Goal: Task Accomplishment & Management: Complete application form

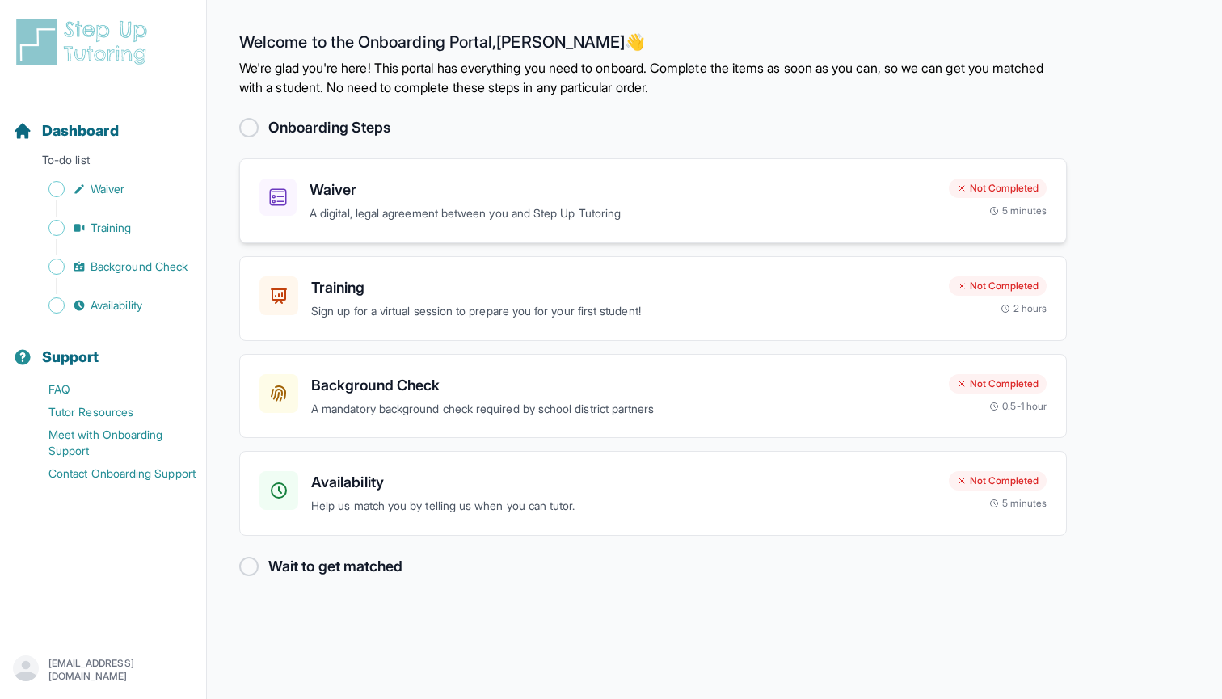
click at [759, 199] on h3 "Waiver" at bounding box center [623, 190] width 626 height 23
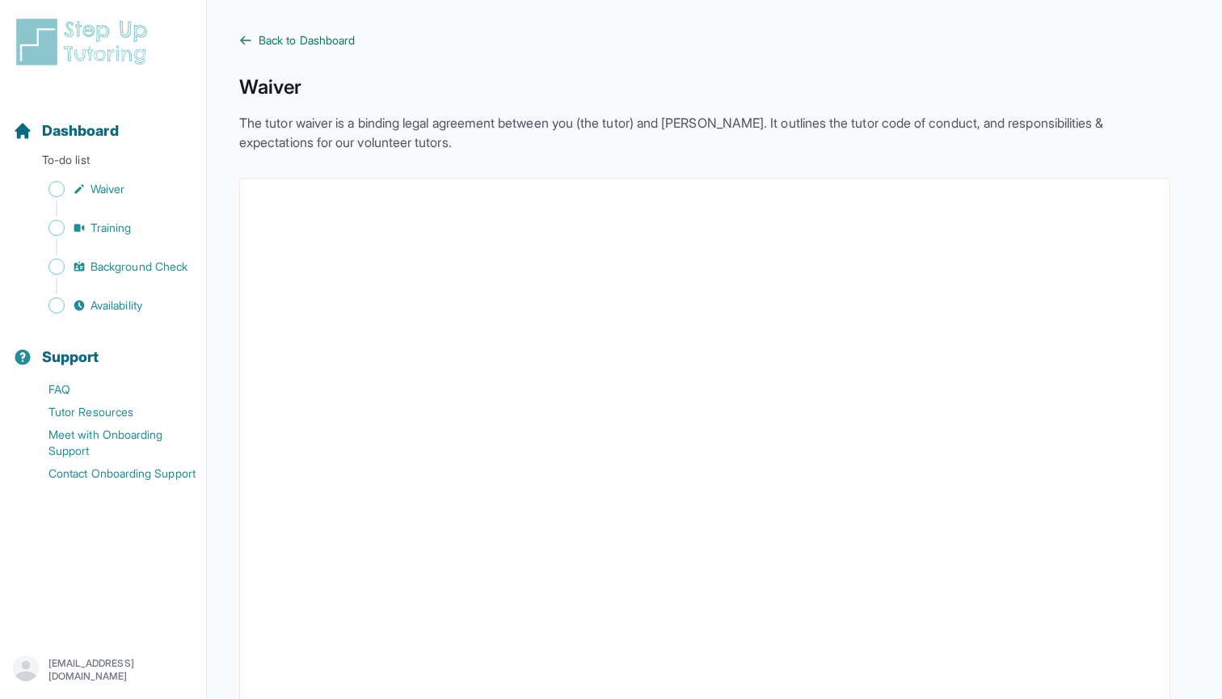
click at [262, 46] on span "Back to Dashboard" at bounding box center [307, 40] width 96 height 16
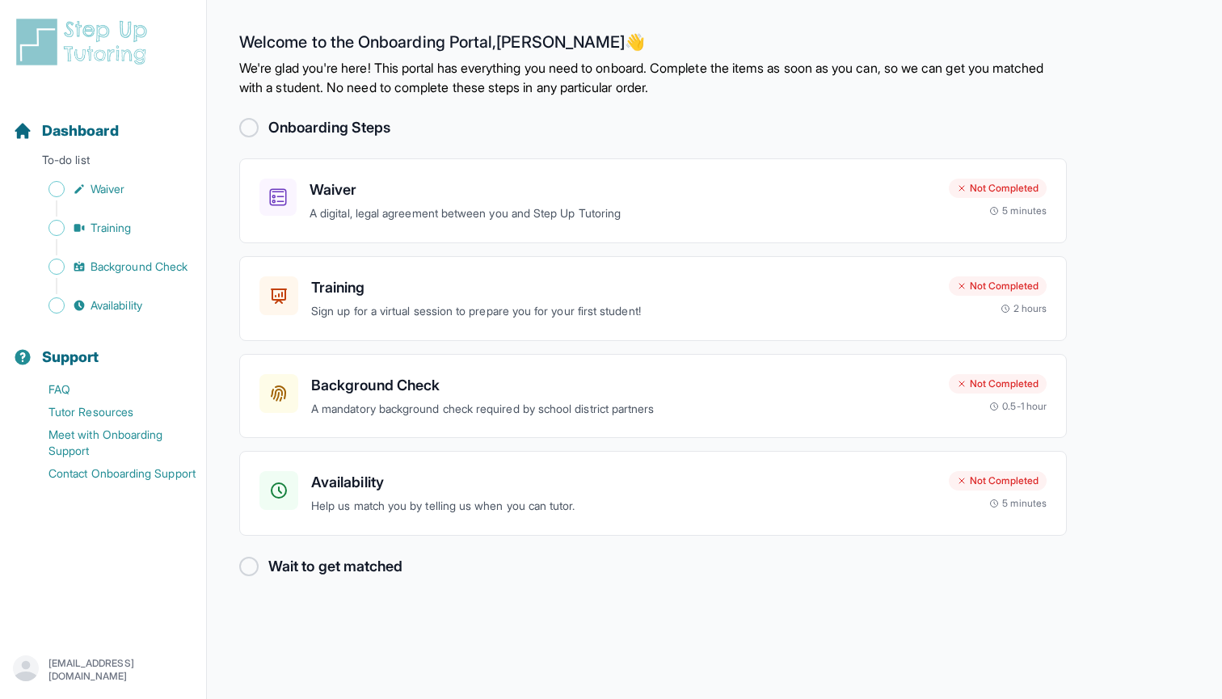
click at [243, 128] on div at bounding box center [248, 127] width 19 height 19
click at [782, 323] on div "Training Sign up for a virtual session to prepare you for your first student! N…" at bounding box center [653, 298] width 828 height 85
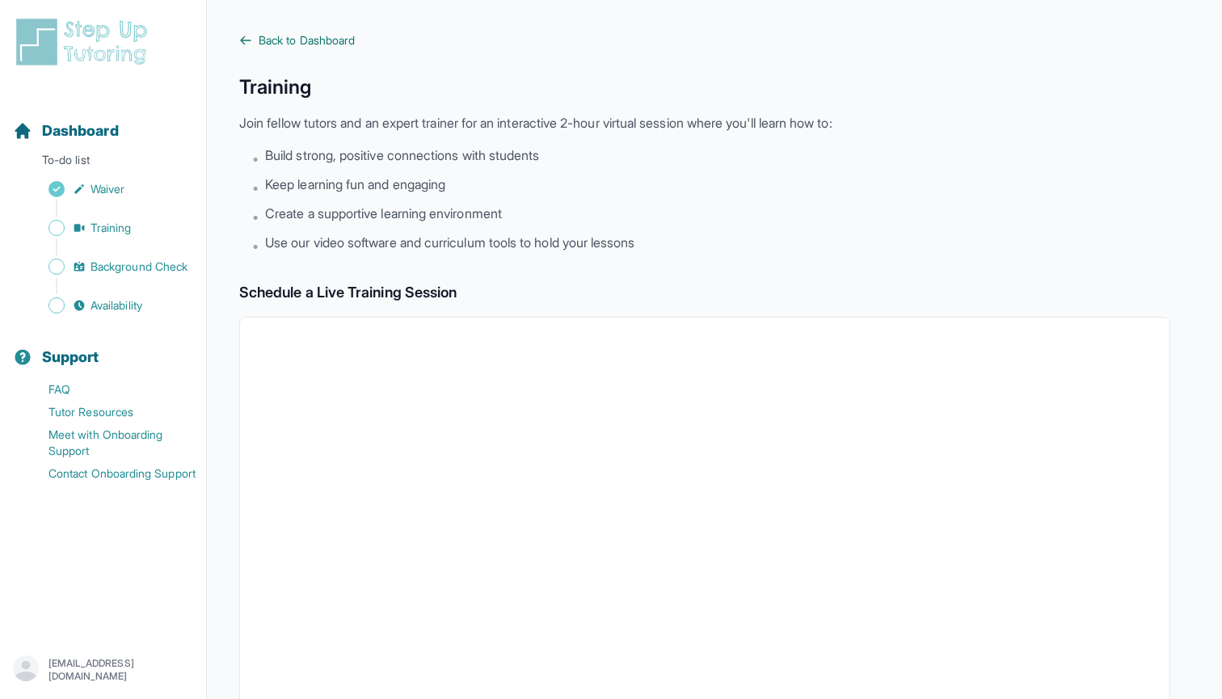
click at [338, 40] on span "Back to Dashboard" at bounding box center [307, 40] width 96 height 16
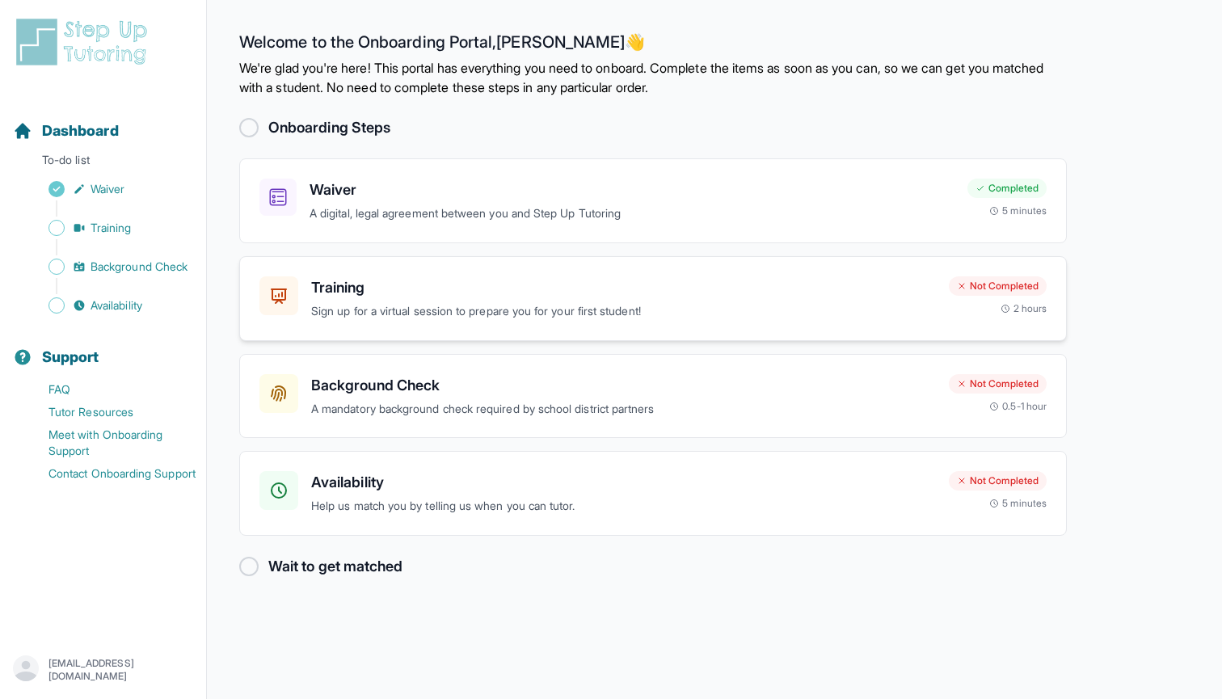
click at [455, 297] on h3 "Training" at bounding box center [623, 287] width 625 height 23
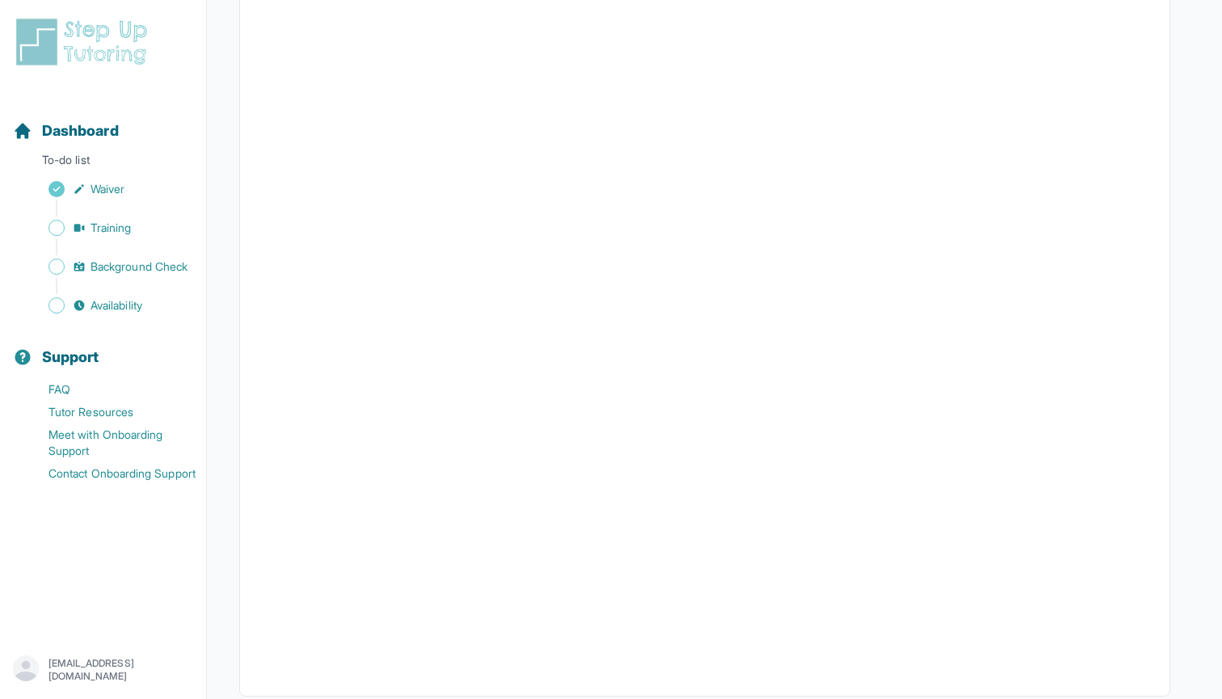
scroll to position [325, 0]
click at [67, 168] on p "To-do list" at bounding box center [102, 163] width 193 height 23
click at [86, 156] on p "To-do list" at bounding box center [102, 163] width 193 height 23
click at [25, 128] on icon "Sidebar" at bounding box center [22, 130] width 15 height 15
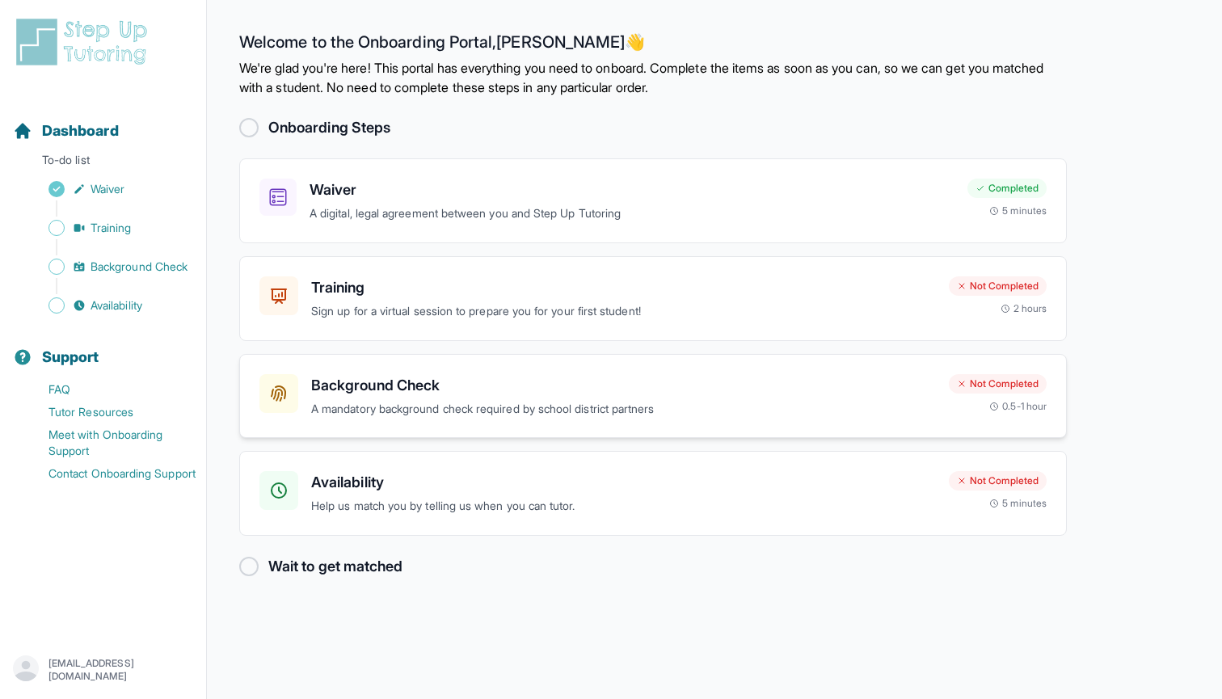
click at [489, 391] on h3 "Background Check" at bounding box center [623, 385] width 625 height 23
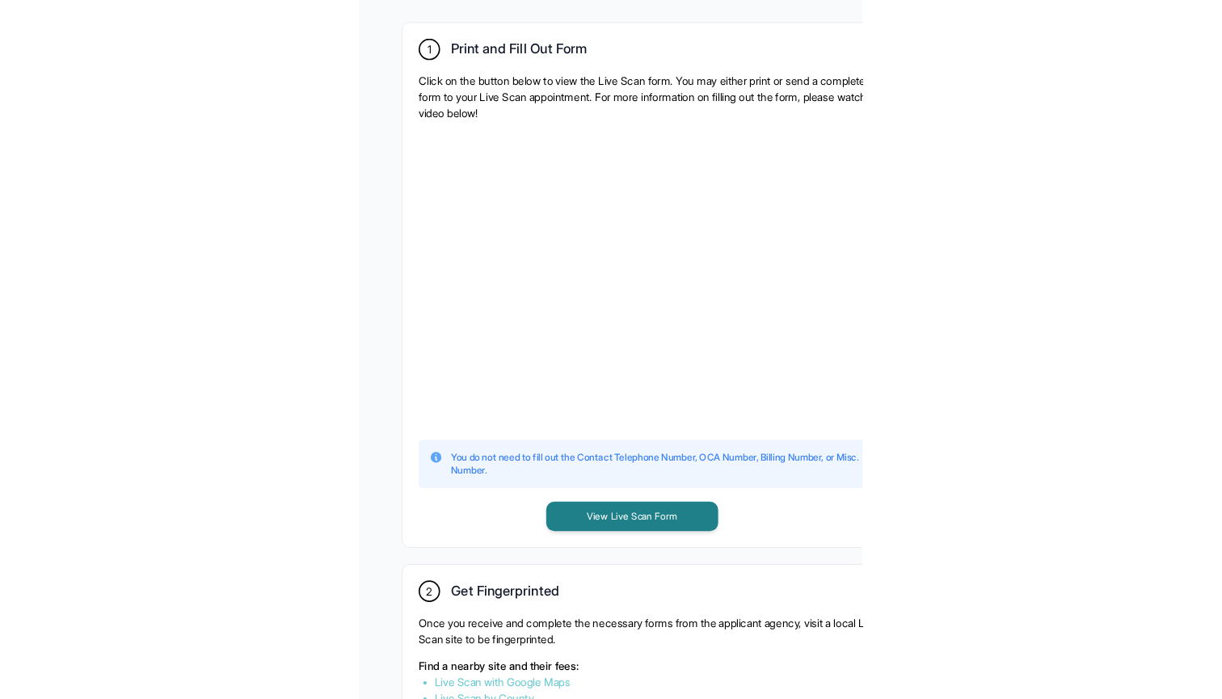
scroll to position [318, 0]
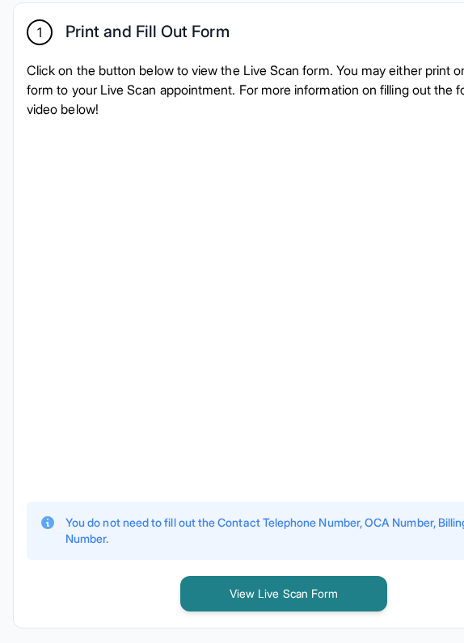
click at [89, 48] on h2 "Print and Fill Out Form" at bounding box center [147, 35] width 164 height 26
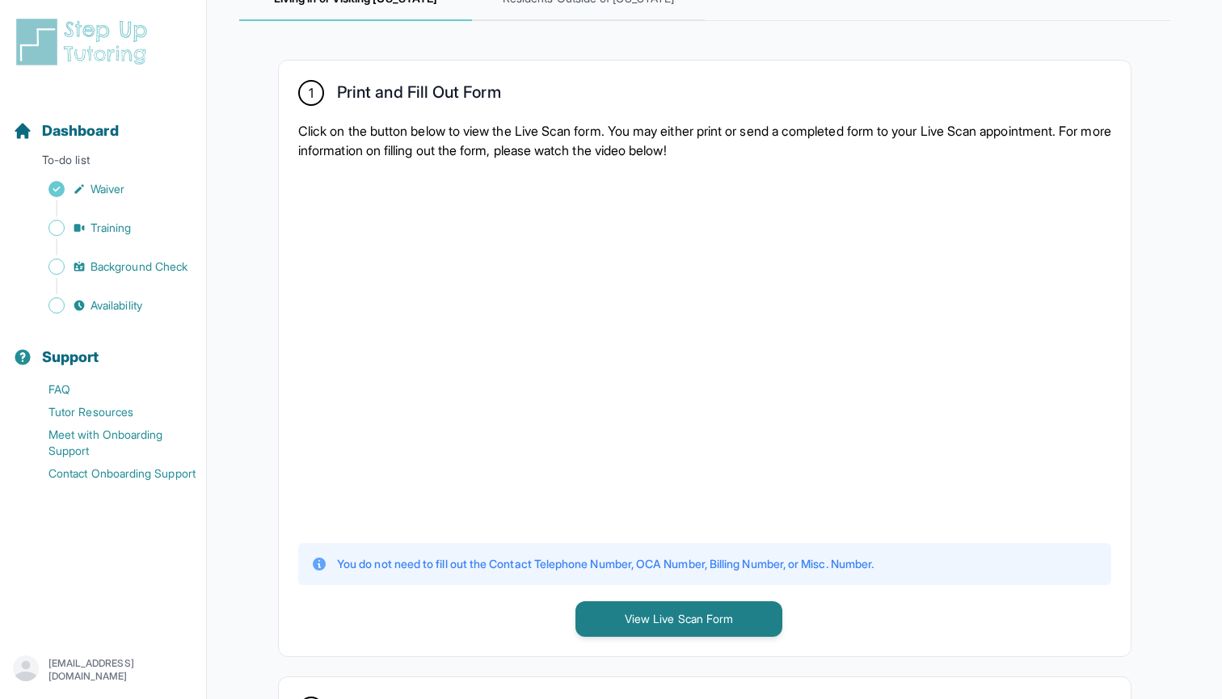
scroll to position [259, 0]
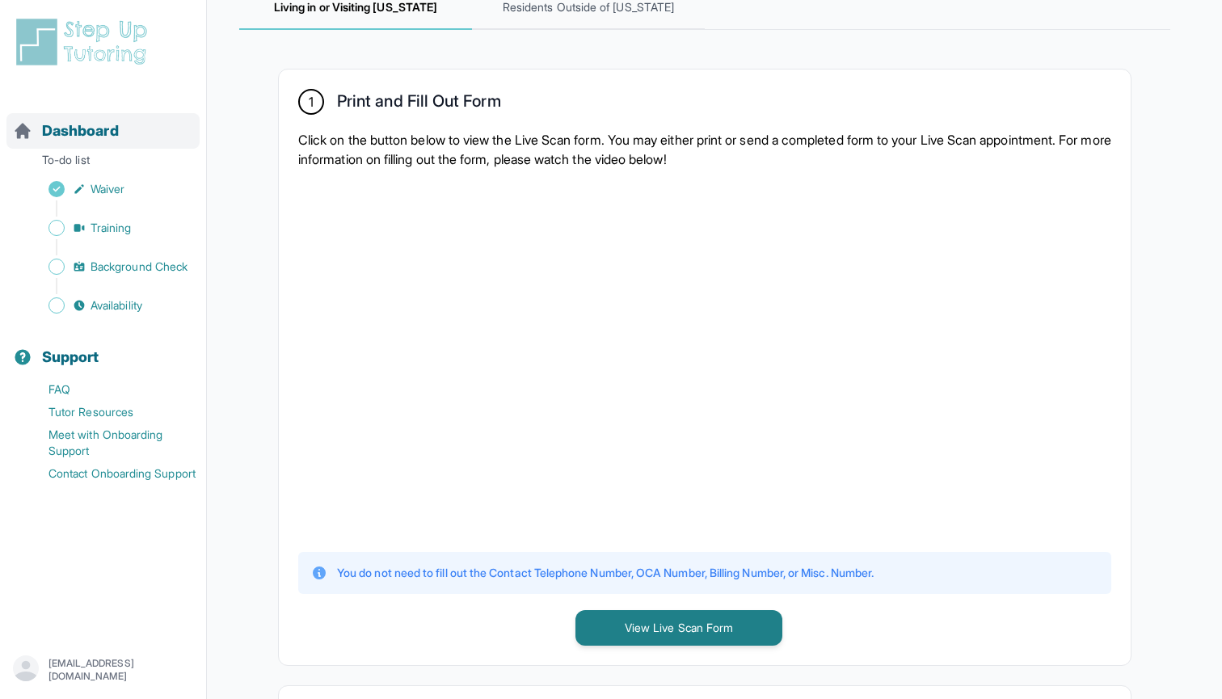
click at [105, 132] on span "Dashboard" at bounding box center [80, 131] width 77 height 23
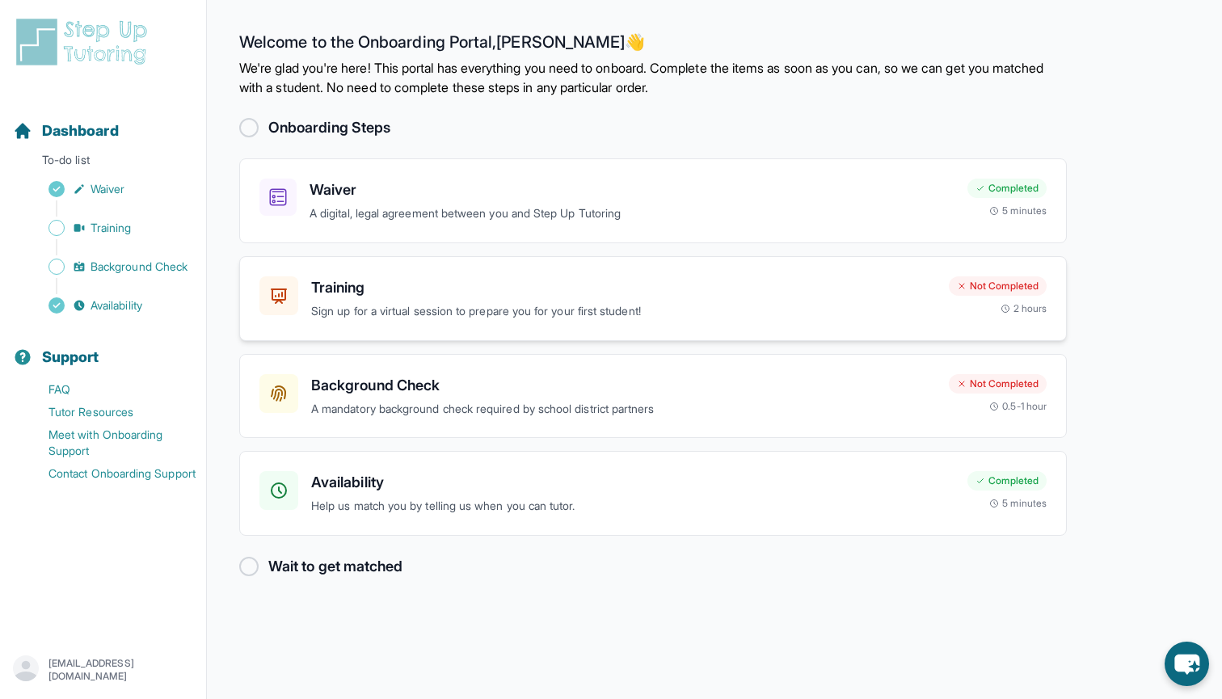
click at [498, 302] on p "Sign up for a virtual session to prepare you for your first student!" at bounding box center [623, 311] width 625 height 19
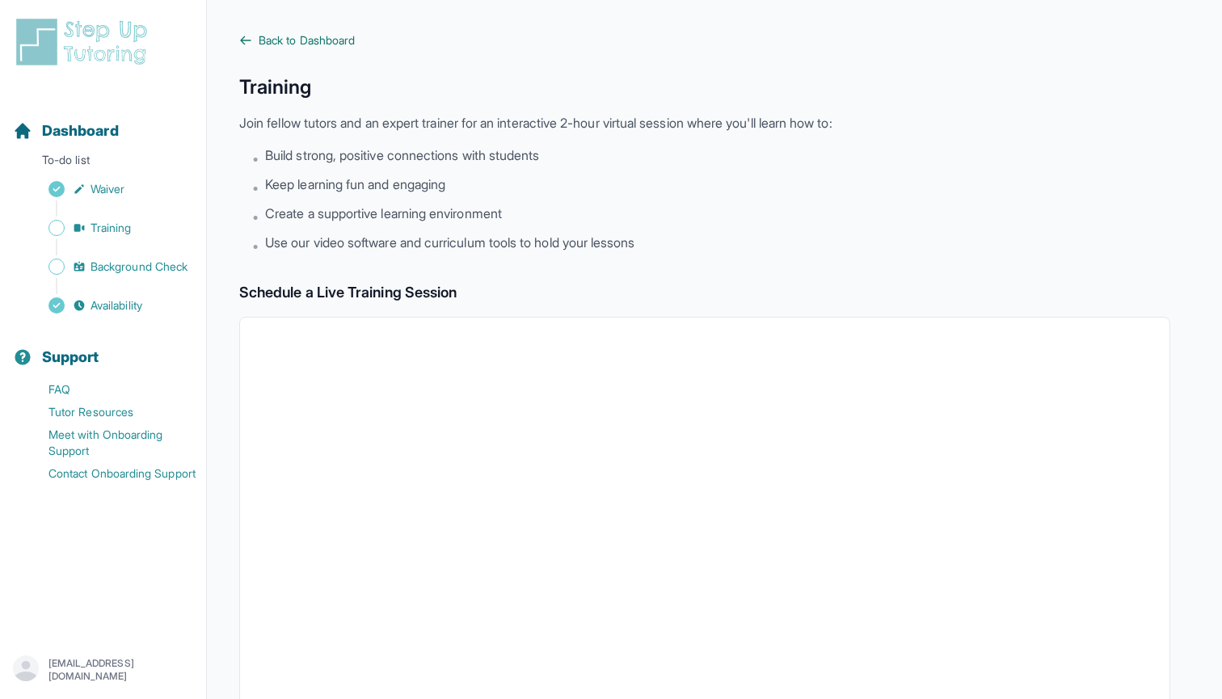
click at [325, 37] on span "Back to Dashboard" at bounding box center [307, 40] width 96 height 16
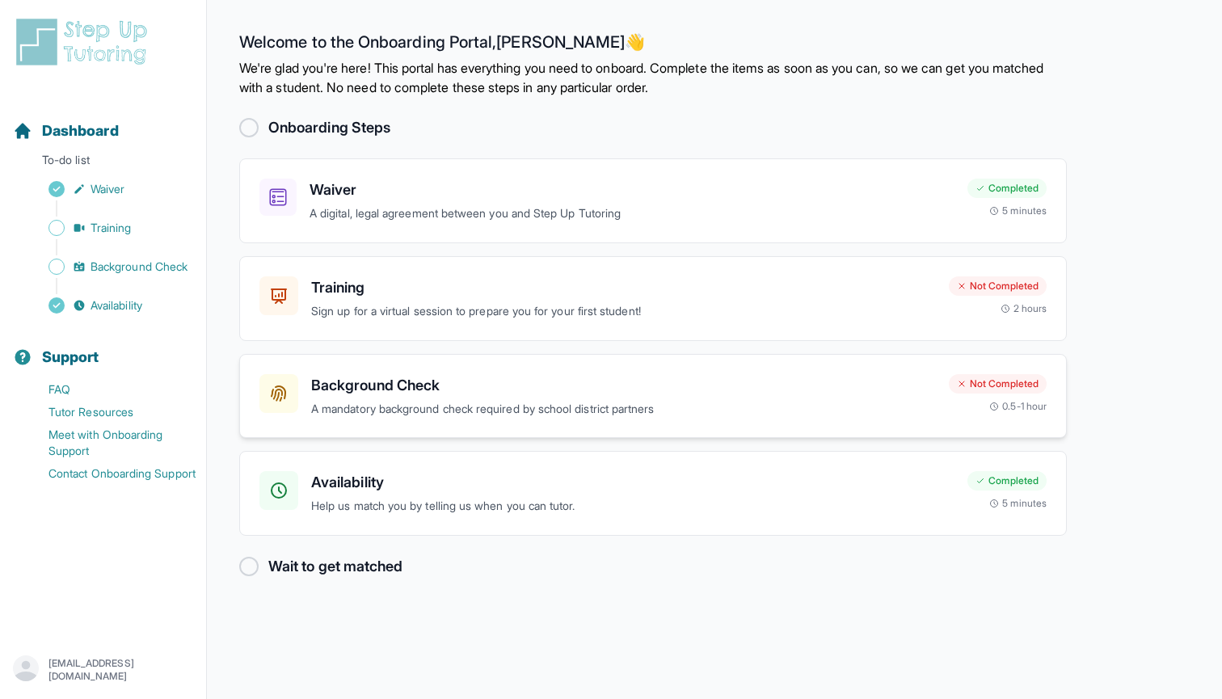
click at [440, 426] on div "Background Check A mandatory background check required by school district partn…" at bounding box center [653, 396] width 828 height 85
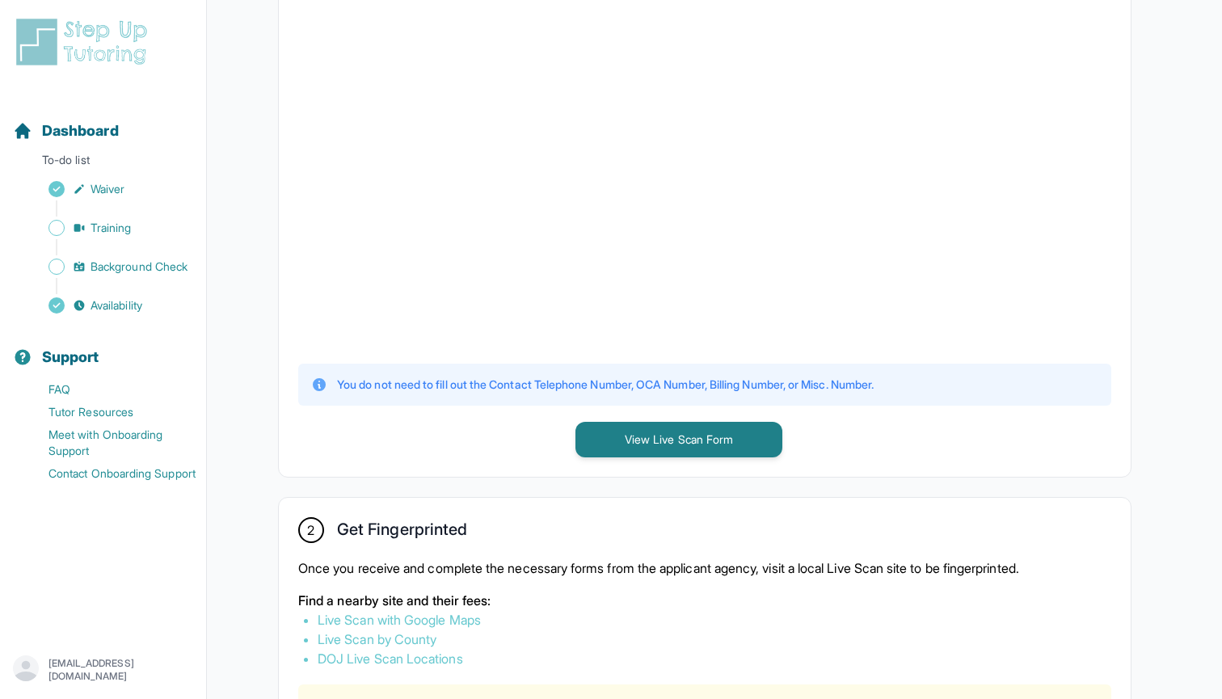
scroll to position [910, 0]
